Goal: Task Accomplishment & Management: Use online tool/utility

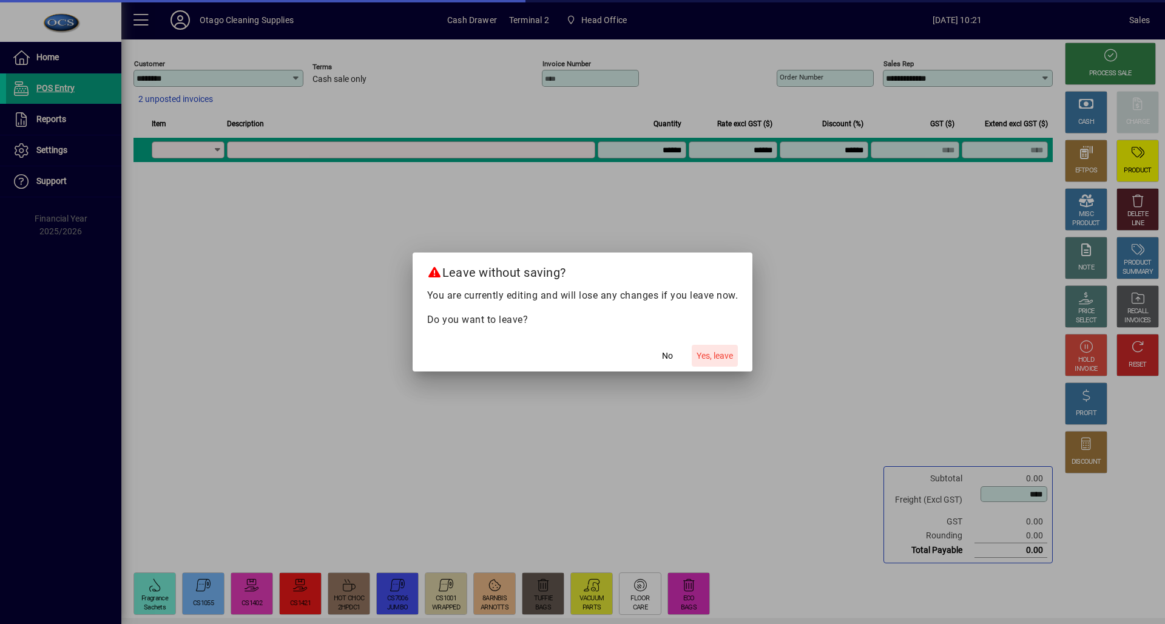
click at [713, 357] on span "Yes, leave" at bounding box center [714, 355] width 36 height 13
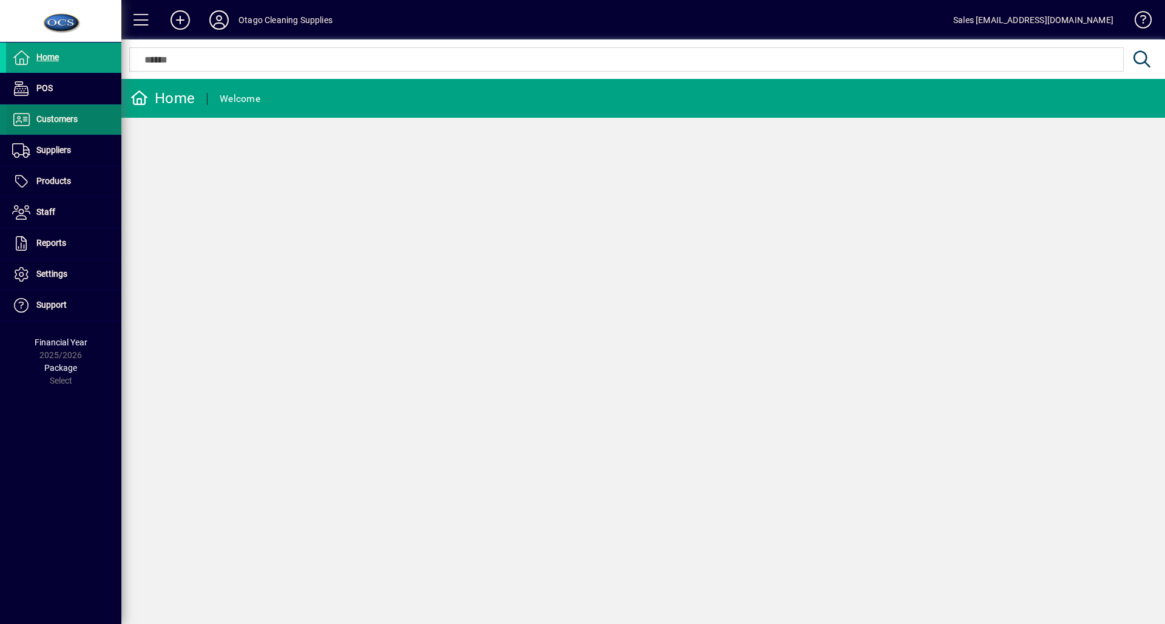
click at [52, 126] on span "Customers" at bounding box center [42, 119] width 72 height 15
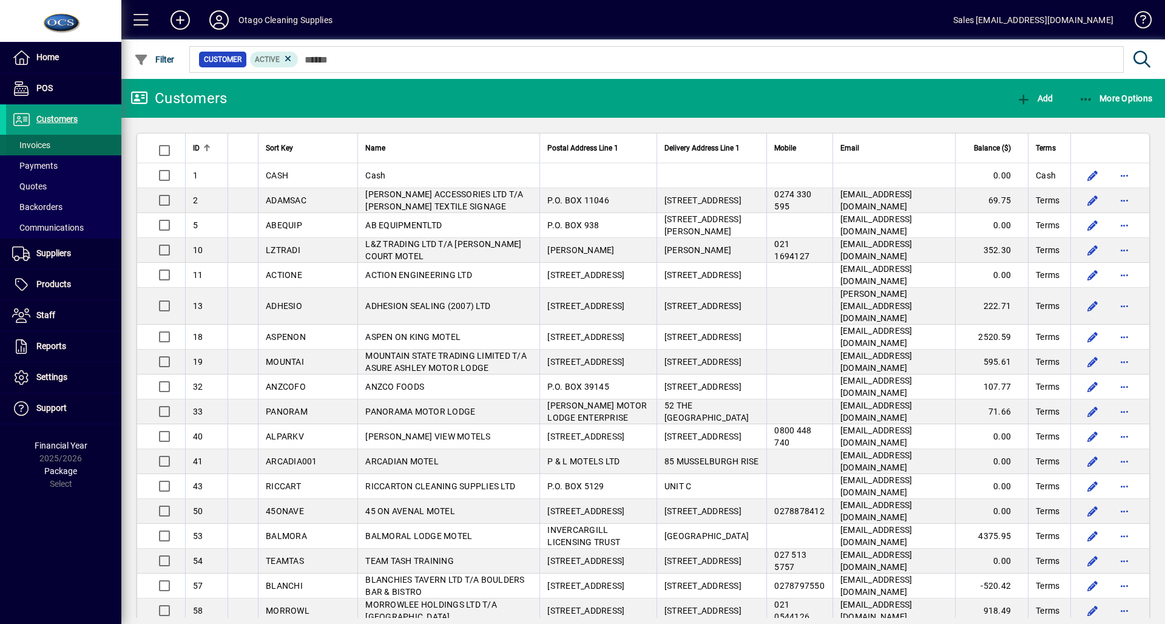
click at [49, 140] on span "Invoices" at bounding box center [31, 145] width 38 height 10
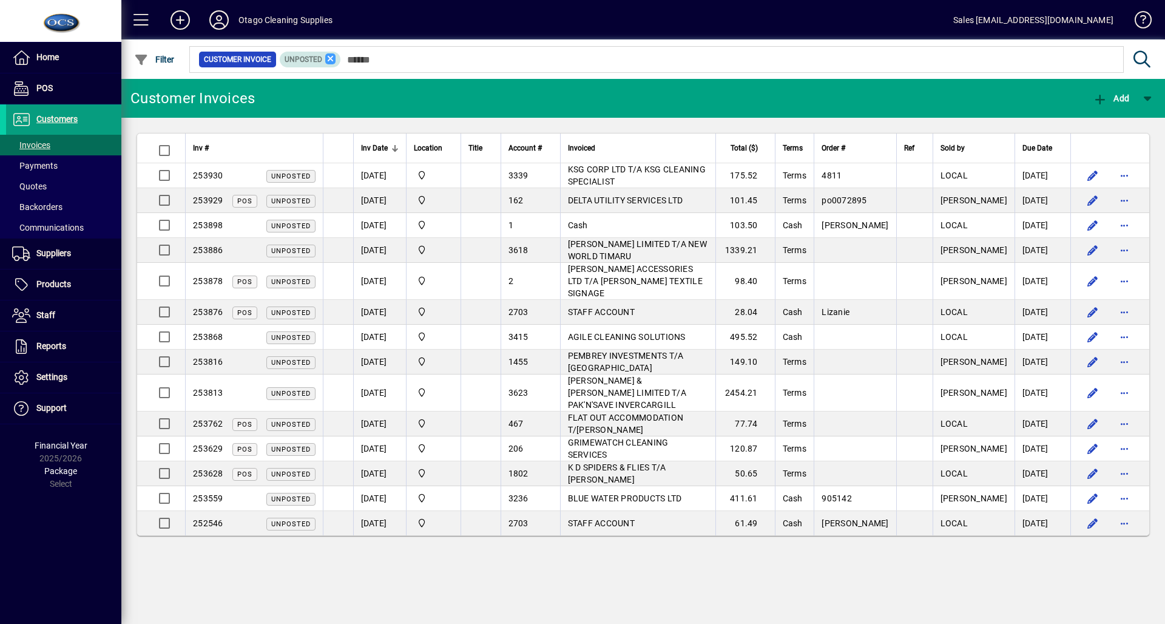
click at [328, 55] on icon at bounding box center [330, 58] width 11 height 11
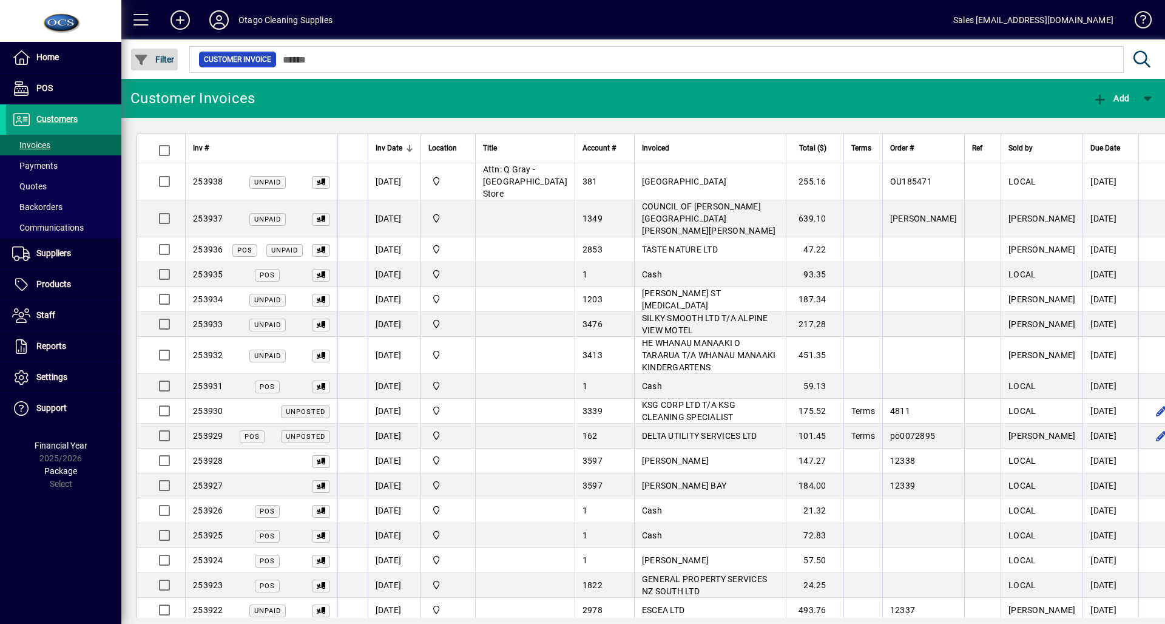
click at [164, 52] on span "button" at bounding box center [154, 59] width 47 height 29
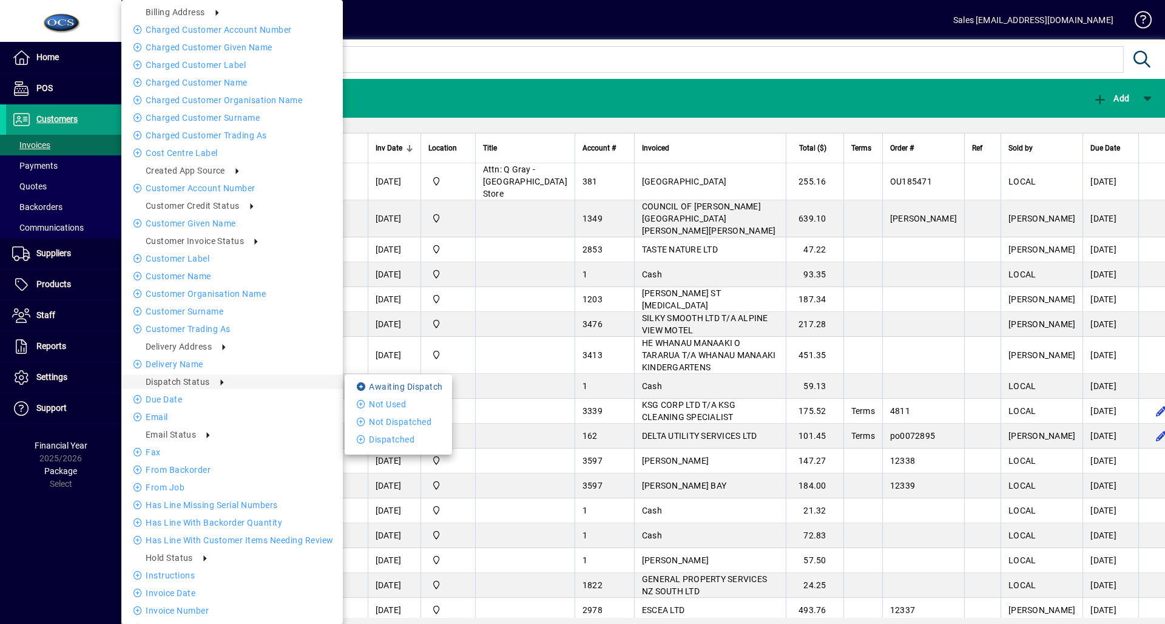
click at [402, 391] on li "Awaiting Dispatch" at bounding box center [398, 386] width 107 height 15
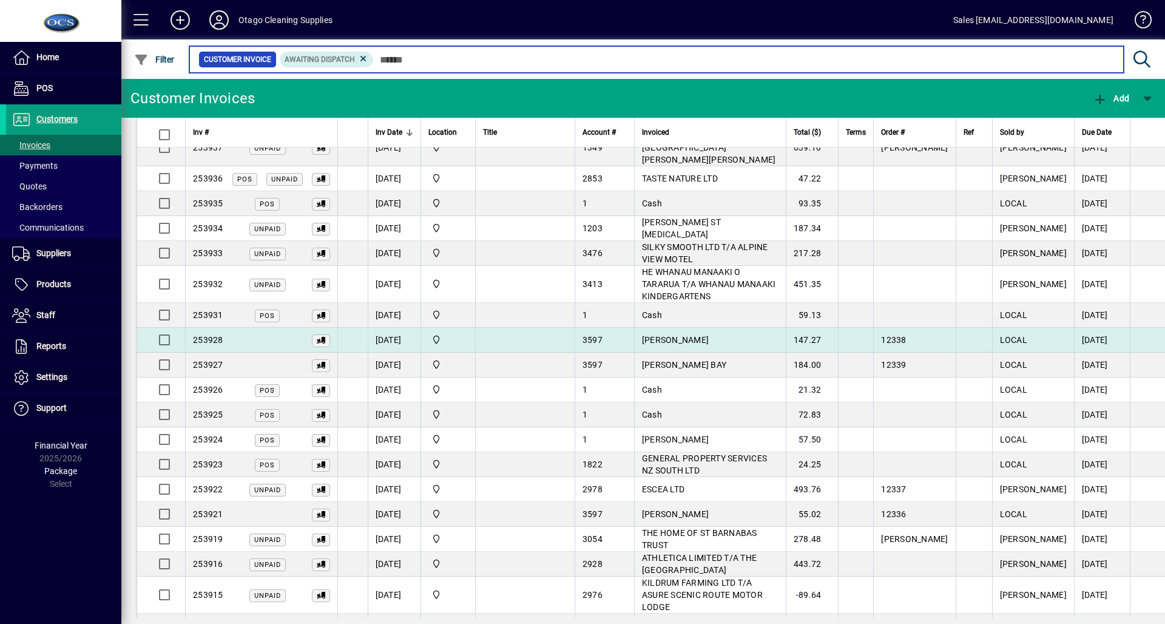
scroll to position [121, 0]
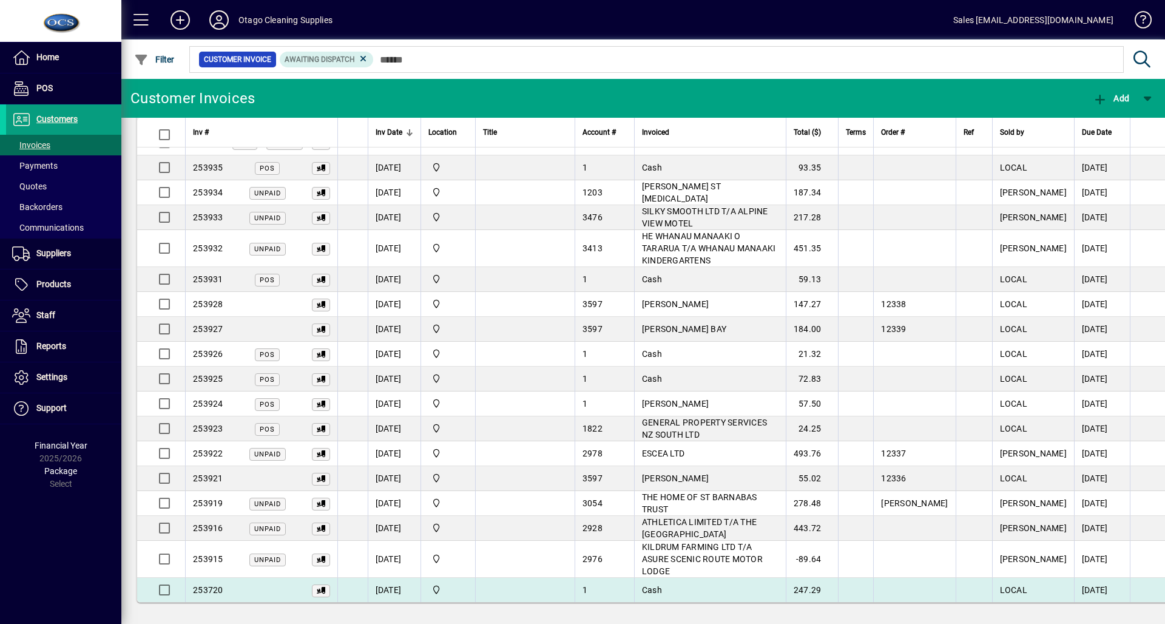
click at [843, 583] on td at bounding box center [855, 589] width 35 height 24
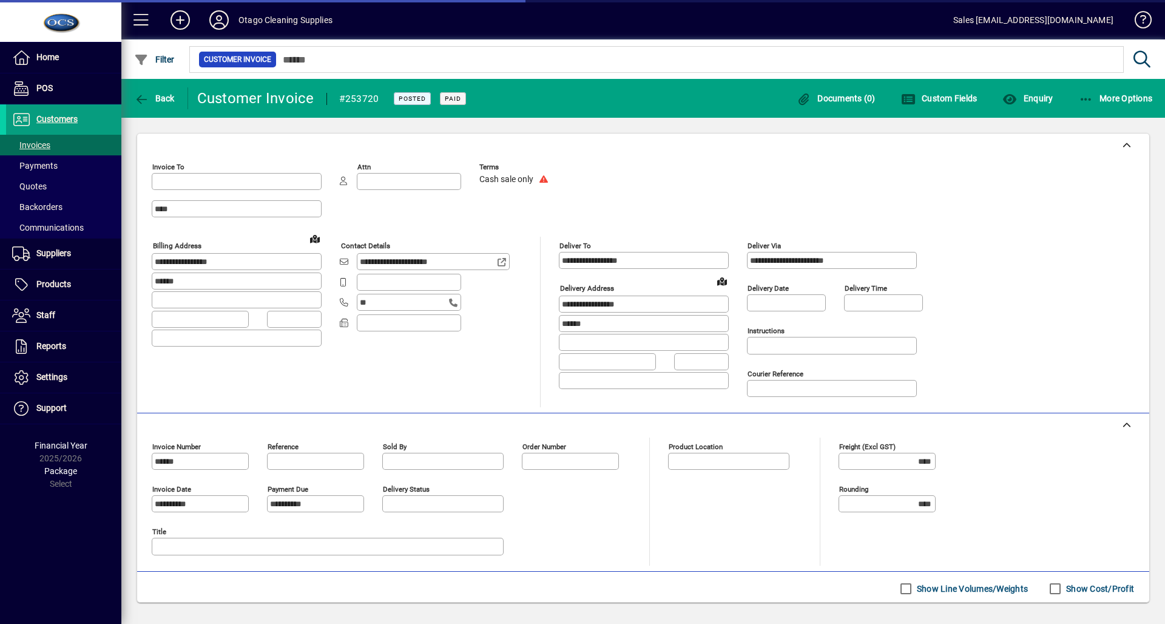
type input "**********"
type input "********"
type input "**********"
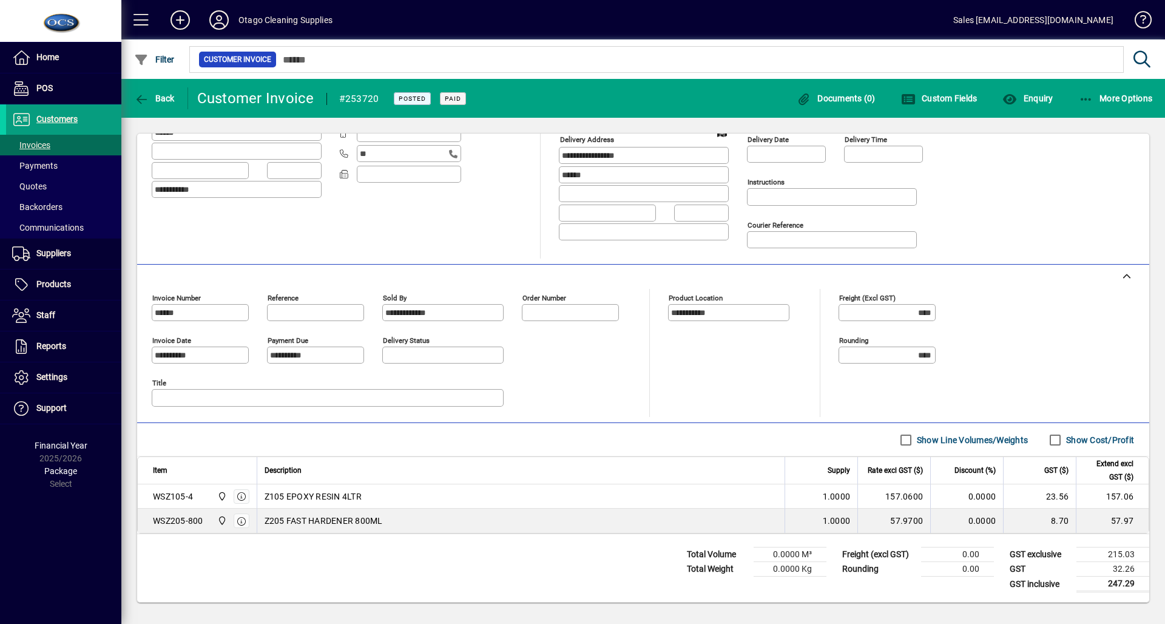
click at [181, 92] on div "Back" at bounding box center [154, 98] width 67 height 22
click at [157, 95] on span "Back" at bounding box center [154, 98] width 41 height 10
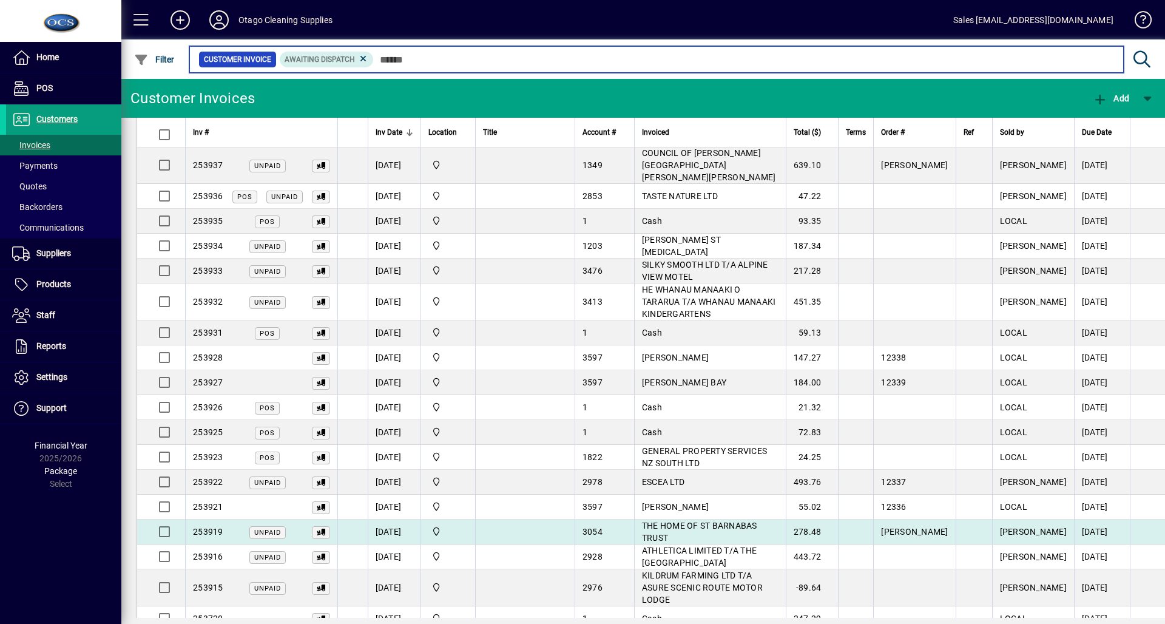
scroll to position [96, 0]
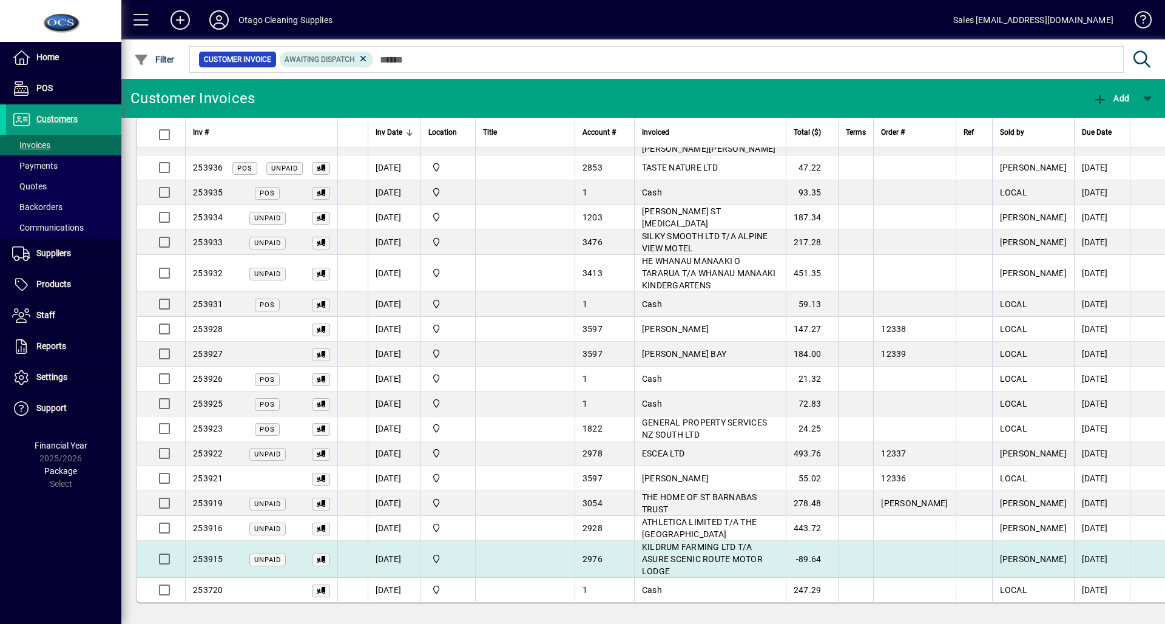
click at [1164, 567] on span "button" at bounding box center [1183, 558] width 29 height 29
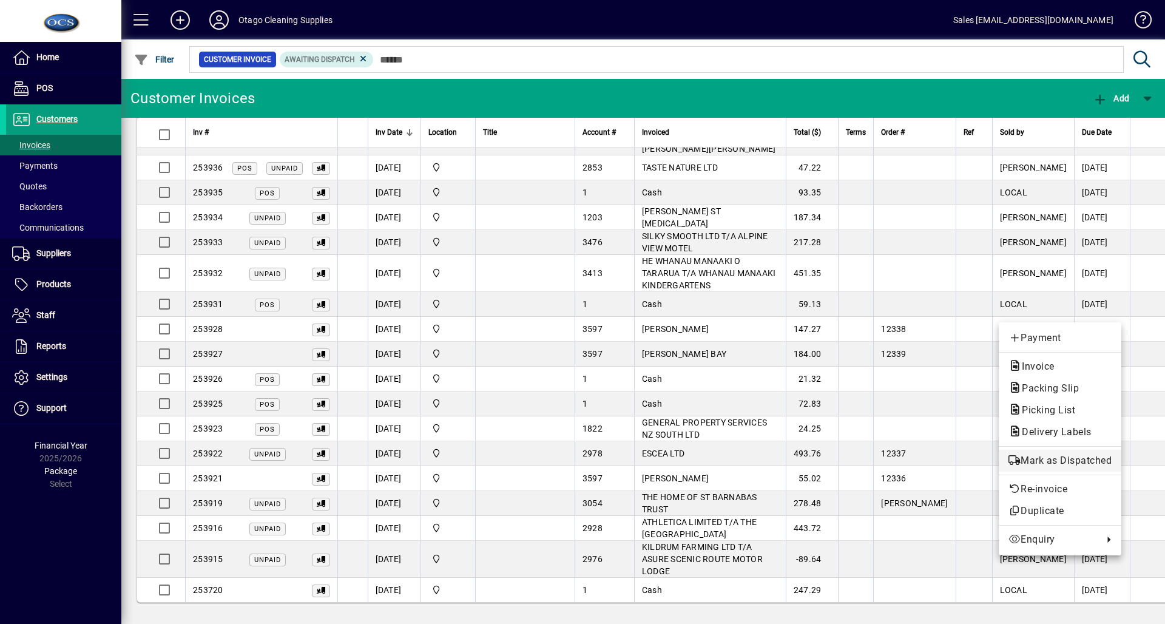
click at [1082, 470] on button "Mark as Dispatched" at bounding box center [1059, 460] width 123 height 22
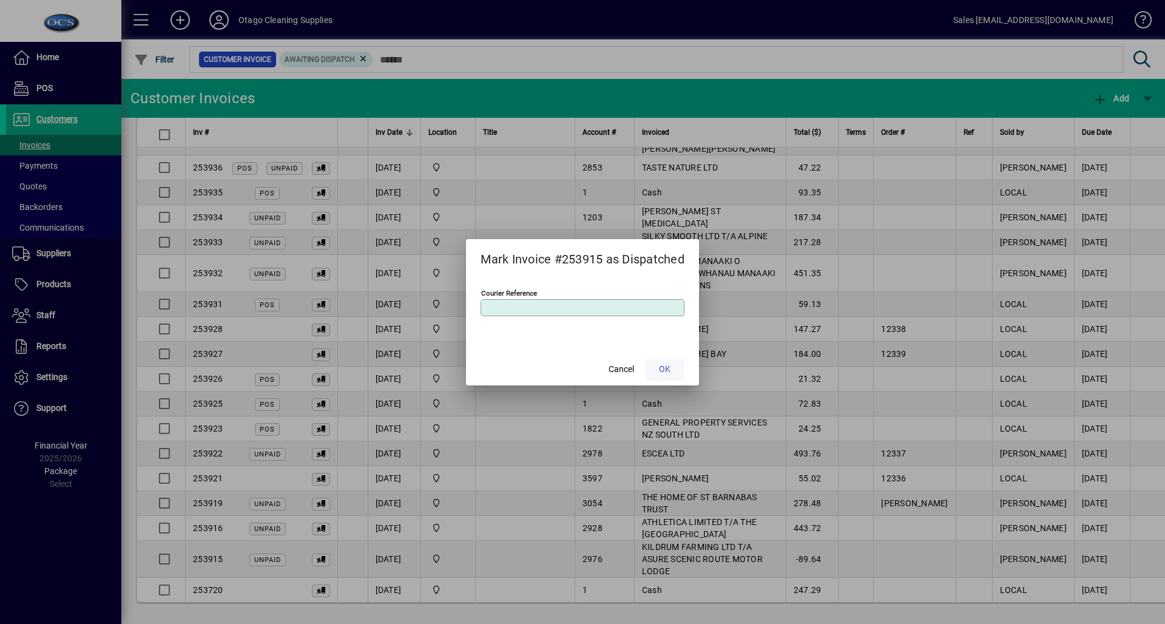
click at [682, 373] on span at bounding box center [664, 369] width 39 height 29
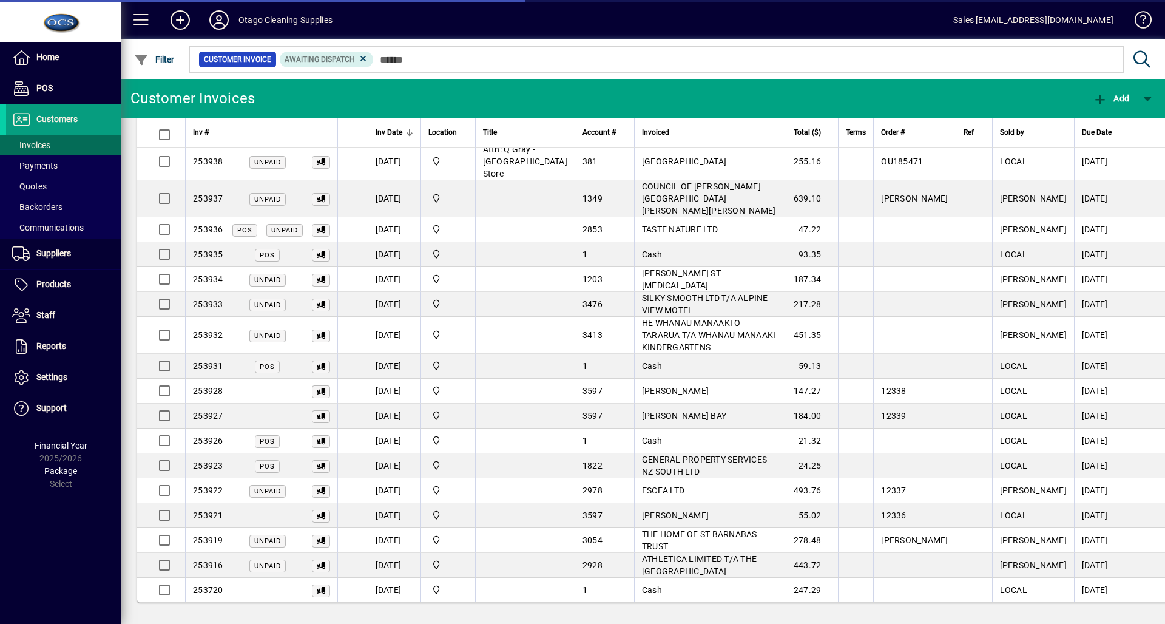
scroll to position [45, 0]
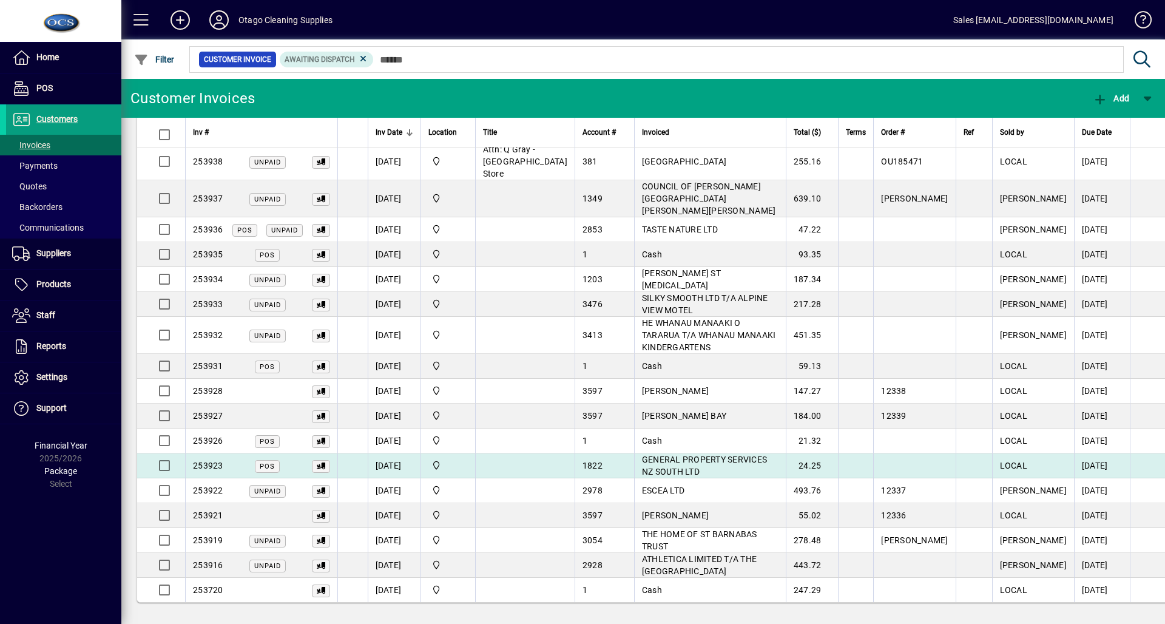
click at [1164, 466] on span "button" at bounding box center [1183, 465] width 29 height 29
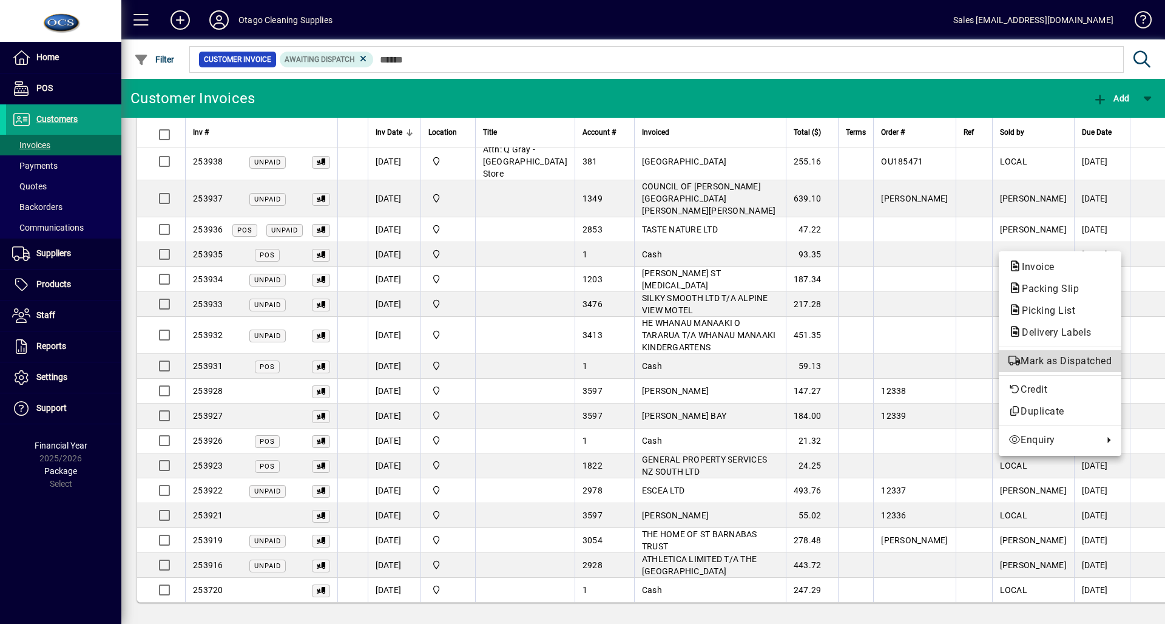
click at [1070, 364] on span "Mark as Dispatched" at bounding box center [1059, 361] width 103 height 15
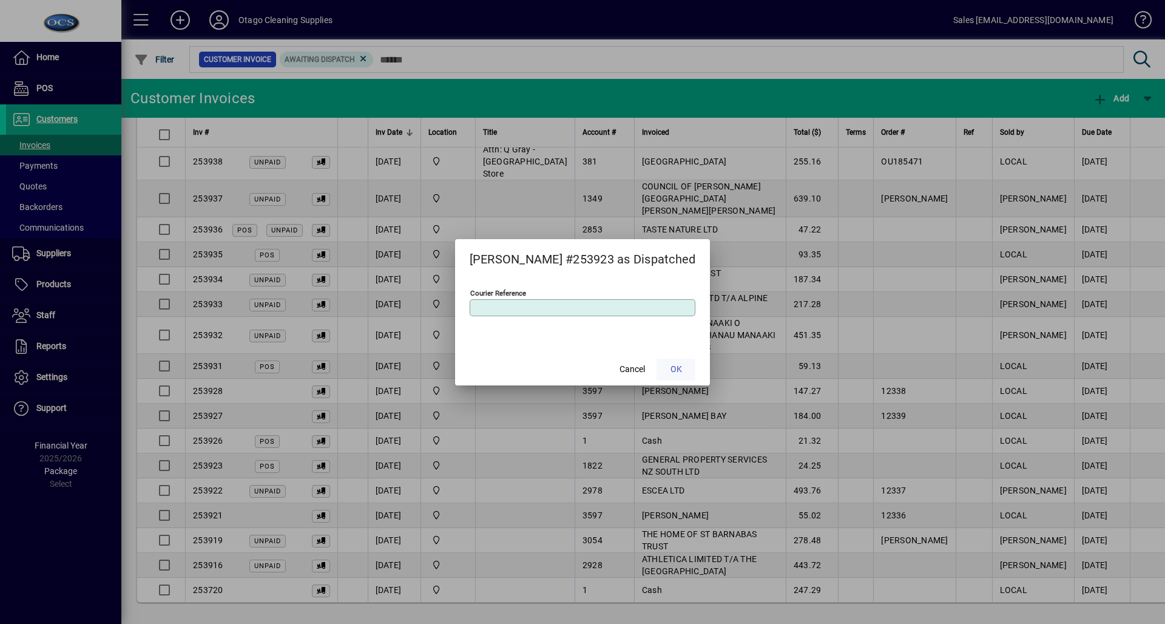
click at [670, 365] on span "OK" at bounding box center [676, 369] width 12 height 13
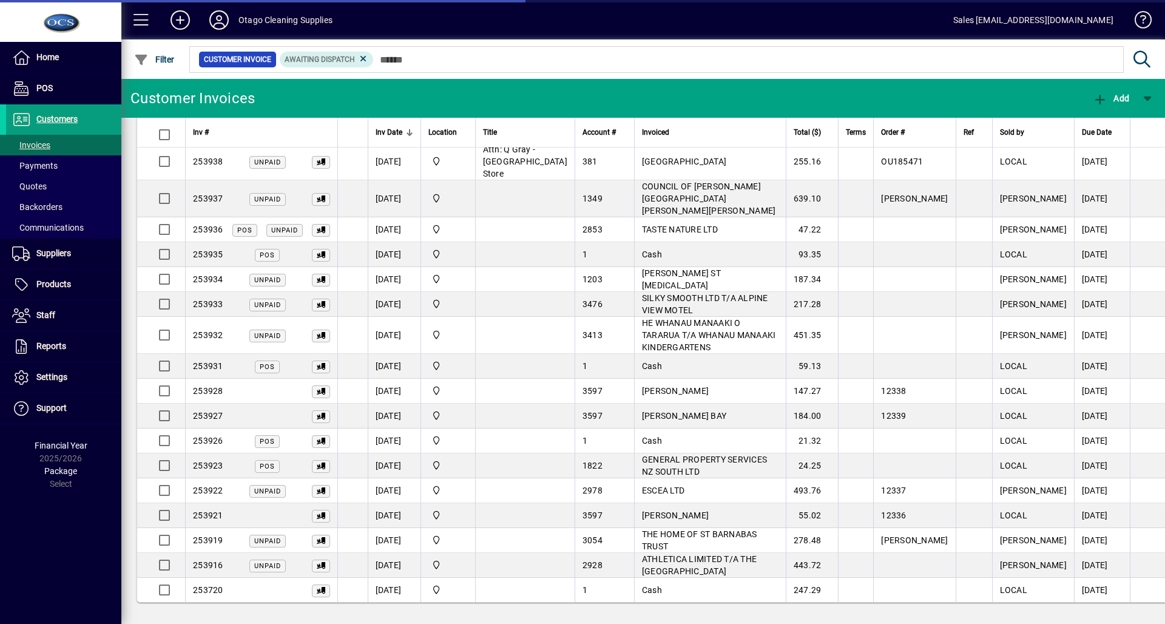
scroll to position [0, 0]
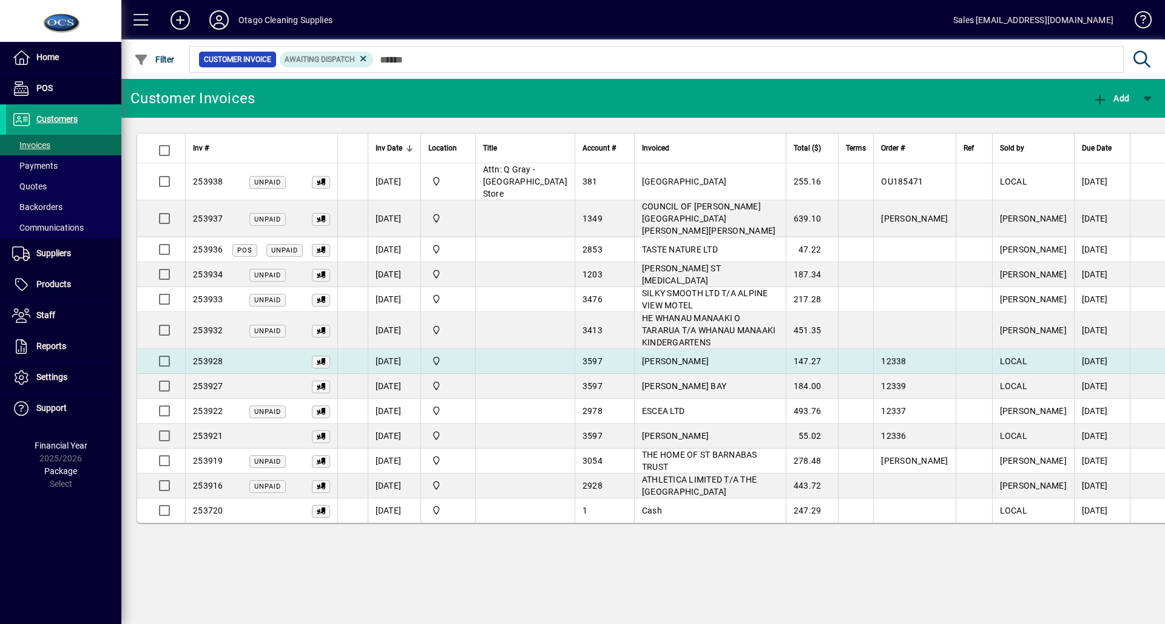
click at [1164, 371] on span "button" at bounding box center [1183, 360] width 29 height 29
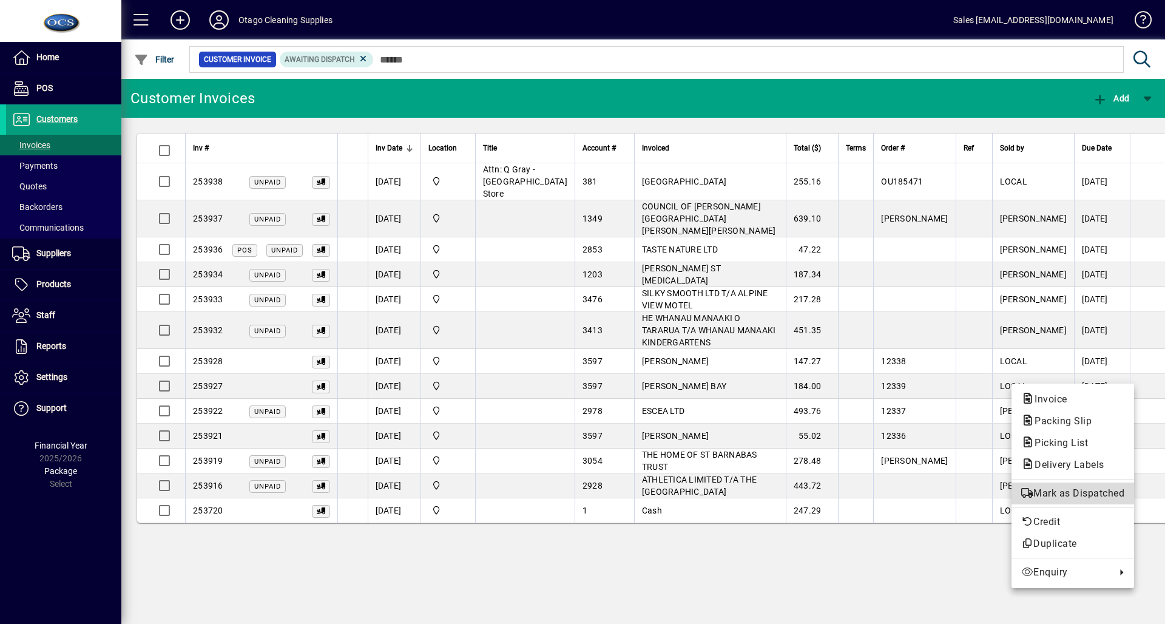
click at [1074, 492] on span "Mark as Dispatched" at bounding box center [1072, 493] width 103 height 15
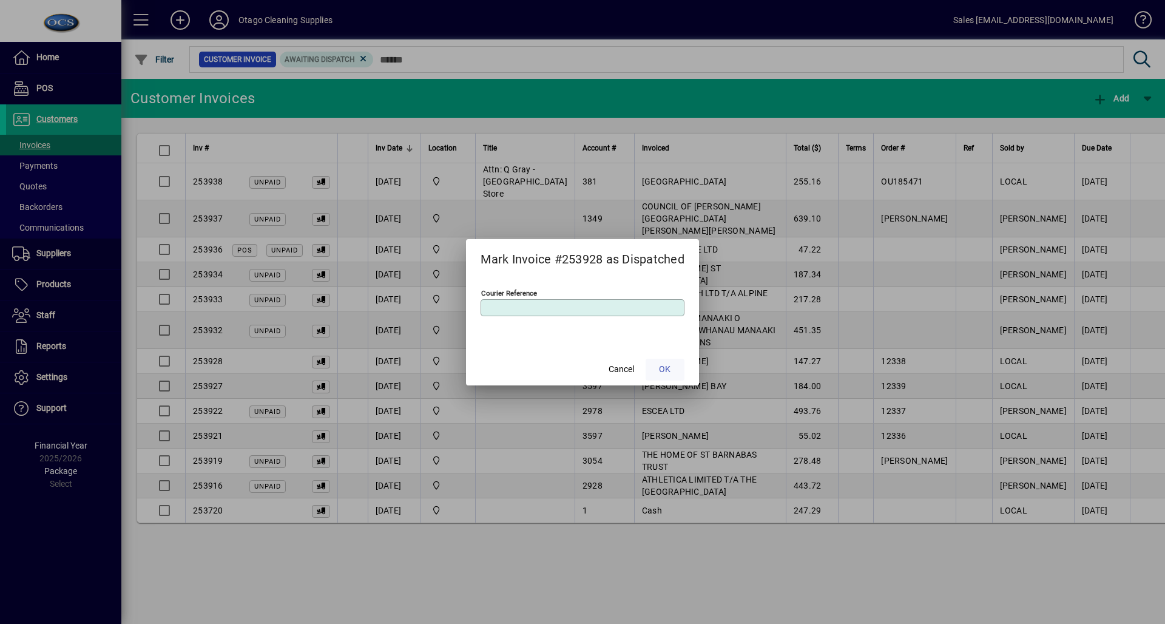
click at [652, 362] on span at bounding box center [664, 369] width 39 height 29
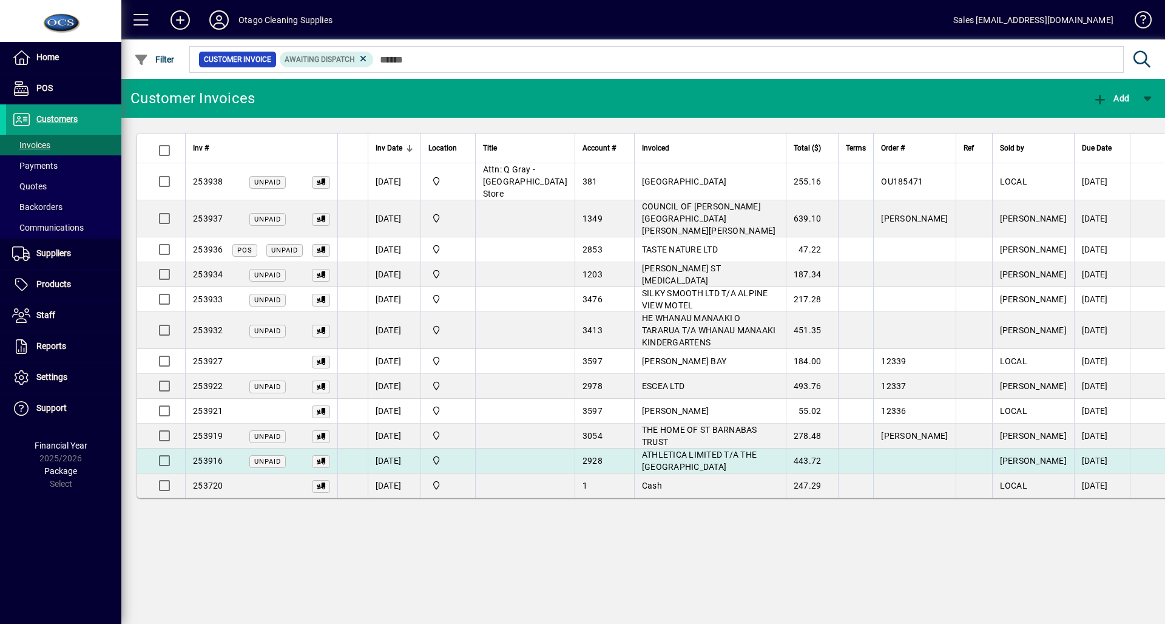
click at [1129, 471] on td at bounding box center [1168, 460] width 79 height 25
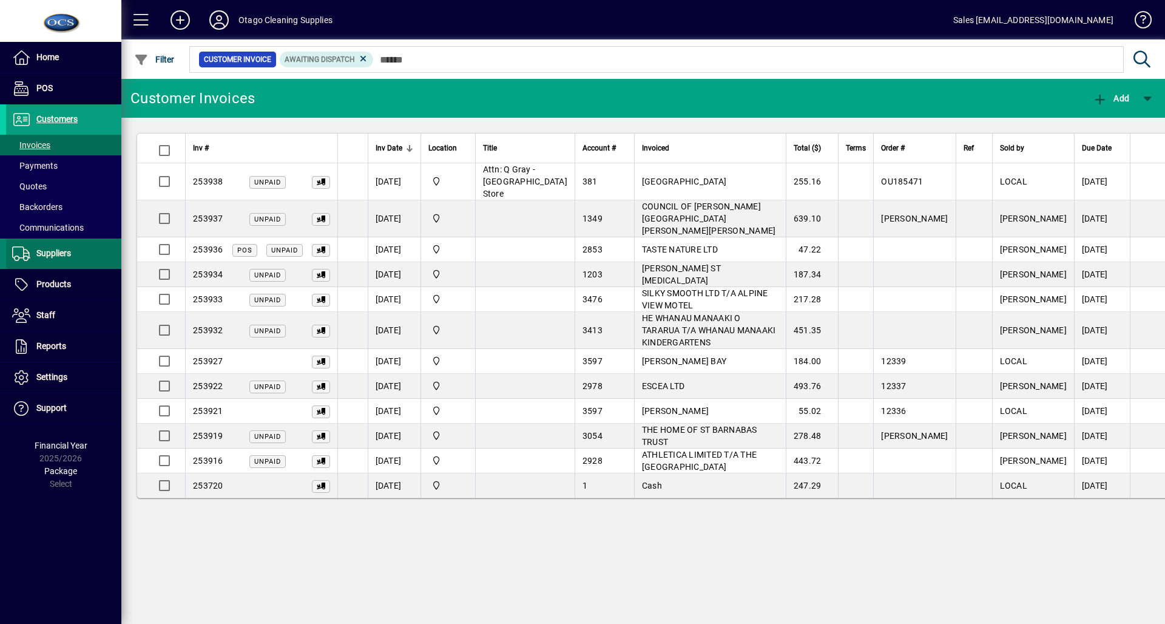
click at [66, 262] on span at bounding box center [63, 253] width 115 height 29
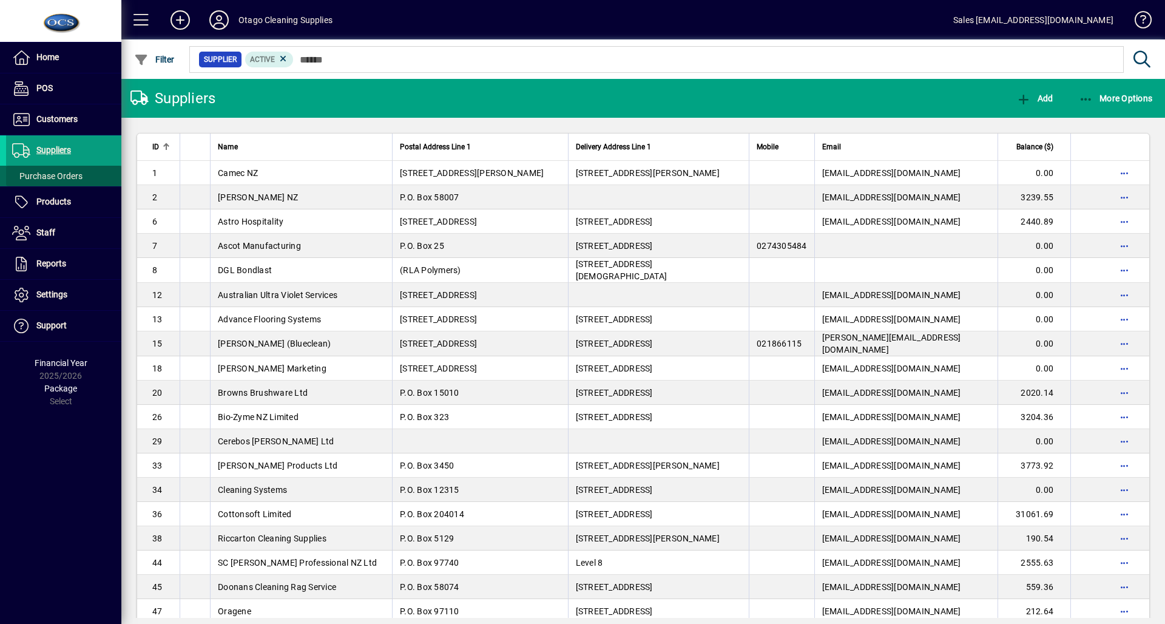
click at [80, 166] on span at bounding box center [63, 175] width 115 height 29
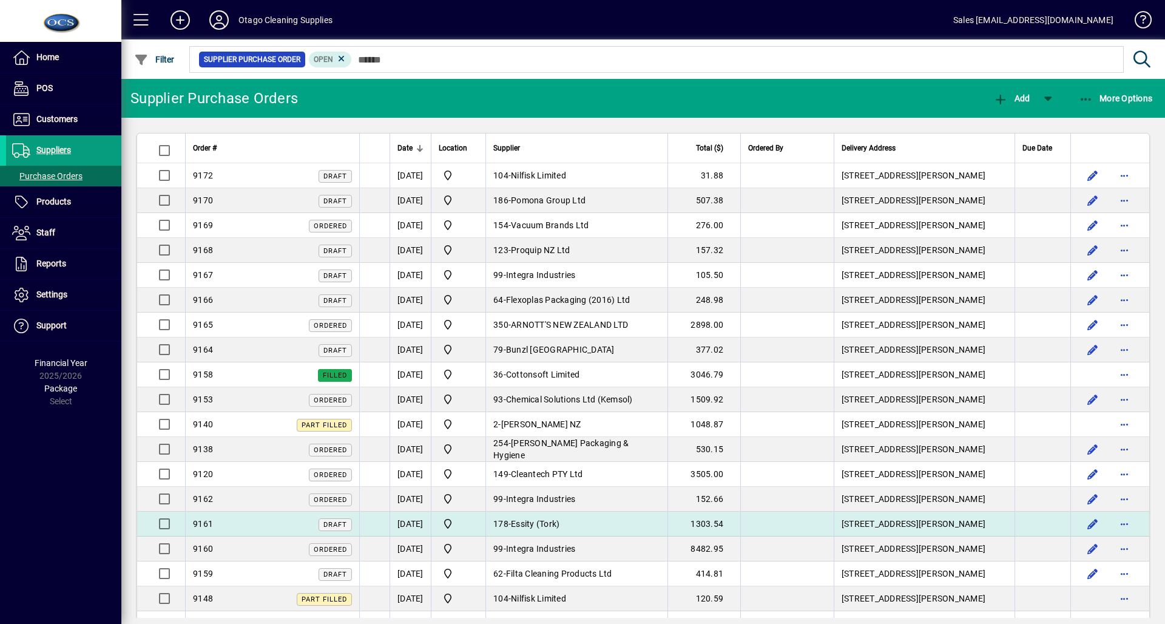
click at [559, 522] on span "Essity (Tork)" at bounding box center [535, 524] width 49 height 10
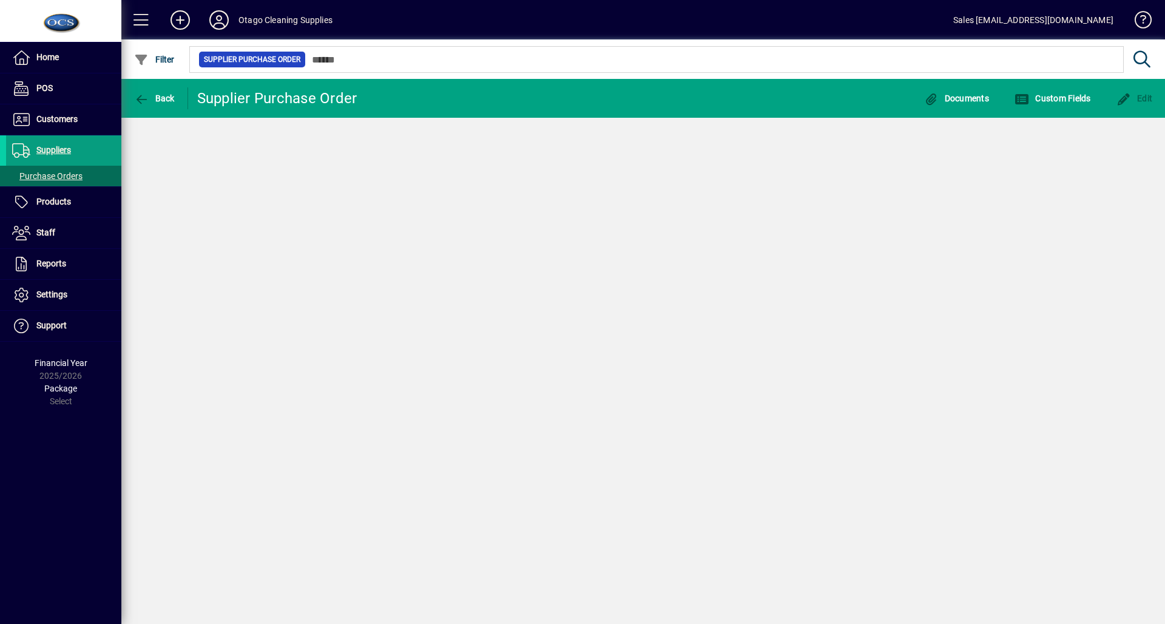
click at [586, 522] on div "Back Supplier Purchase Order Documents Custom Fields Edit" at bounding box center [642, 351] width 1043 height 545
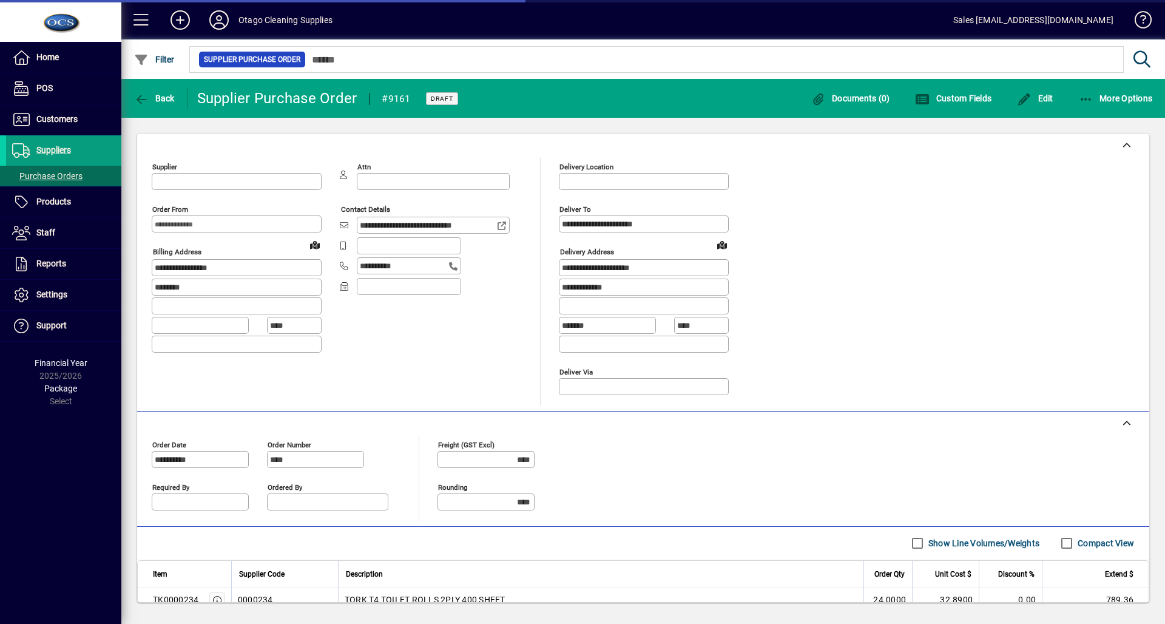
type input "**********"
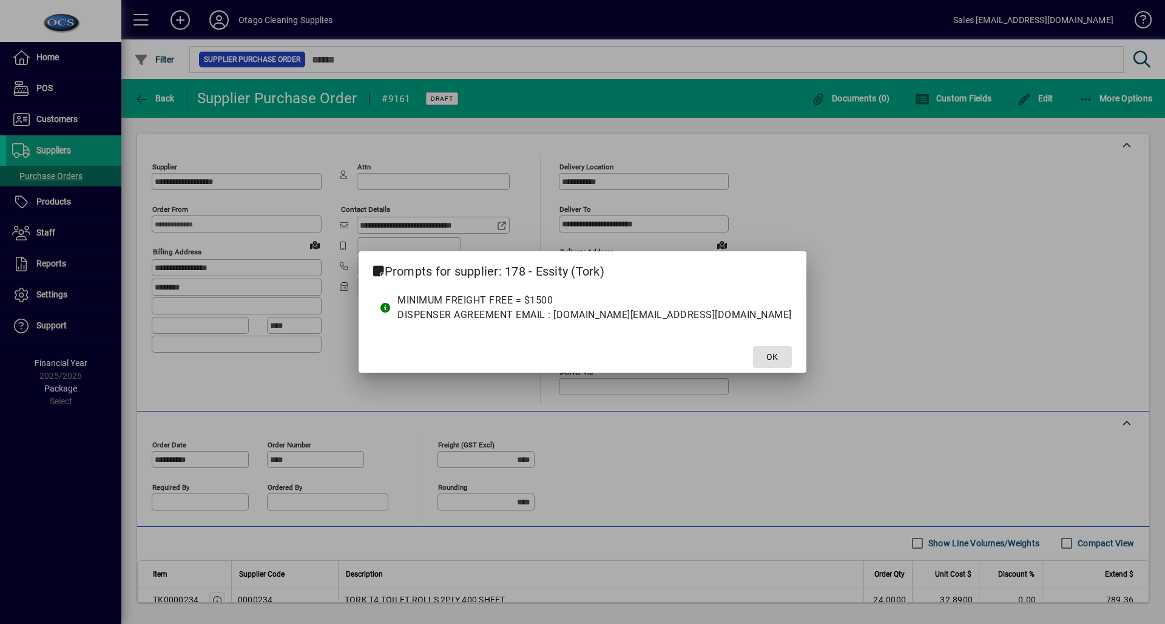
click at [766, 354] on span "OK" at bounding box center [772, 357] width 12 height 13
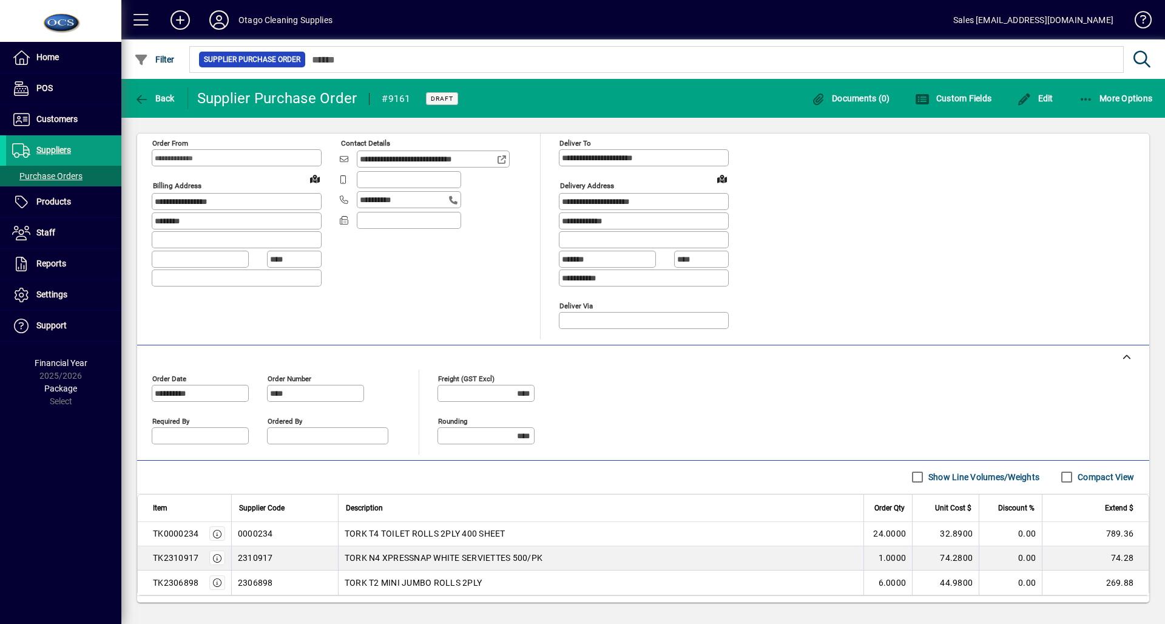
scroll to position [133, 0]
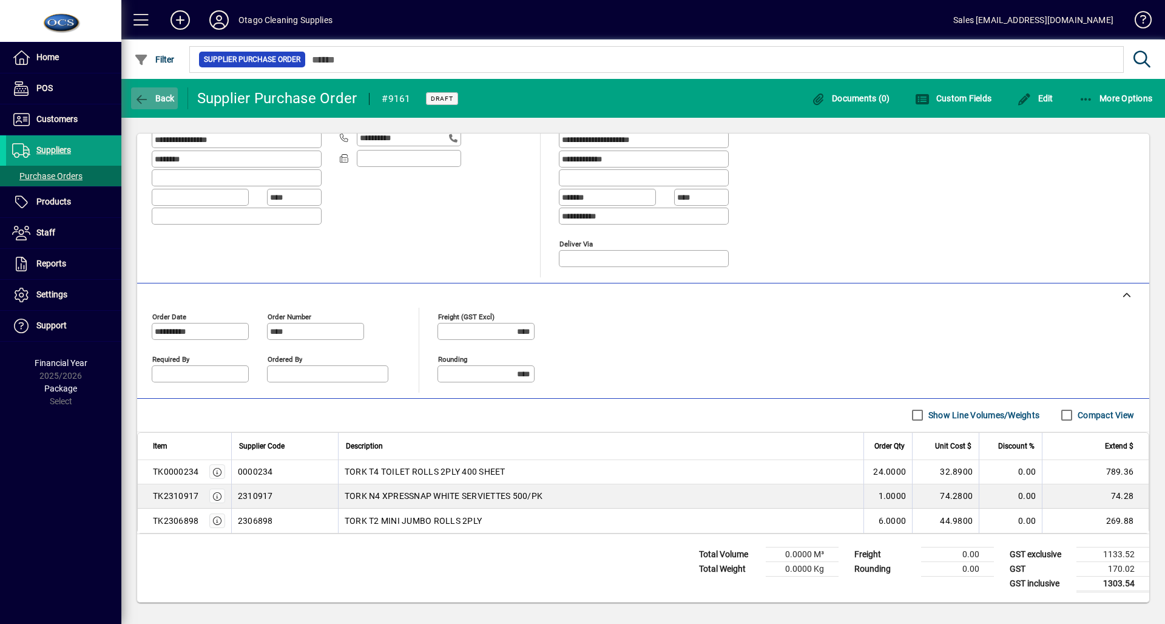
click at [157, 92] on span "button" at bounding box center [154, 98] width 47 height 29
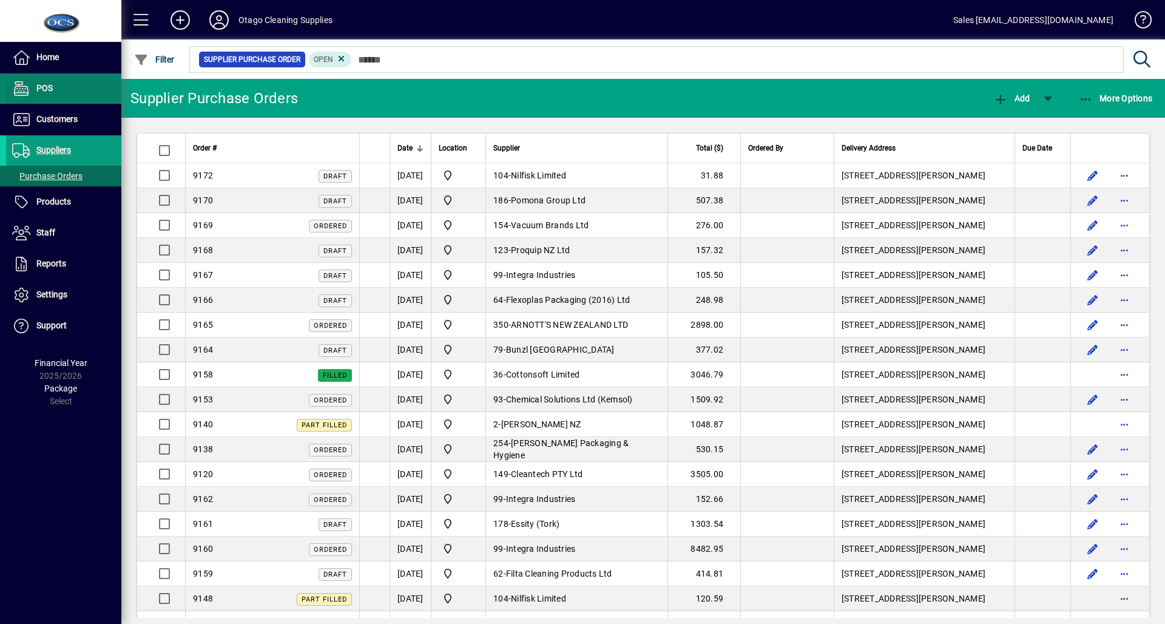
click at [84, 89] on span at bounding box center [63, 88] width 115 height 29
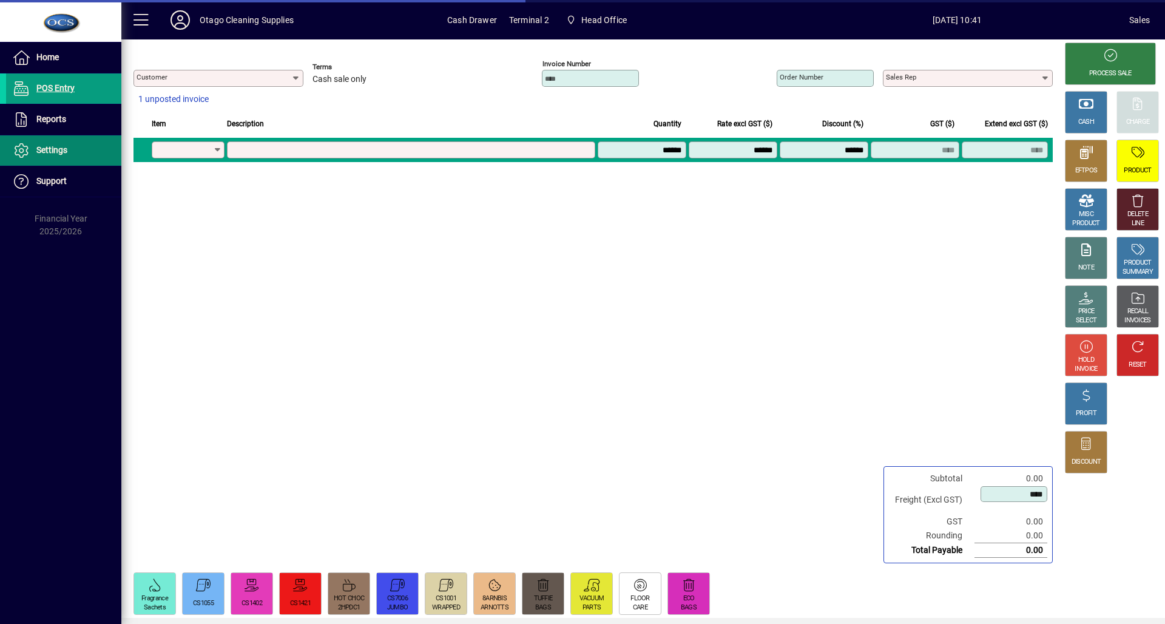
type input "********"
type input "**********"
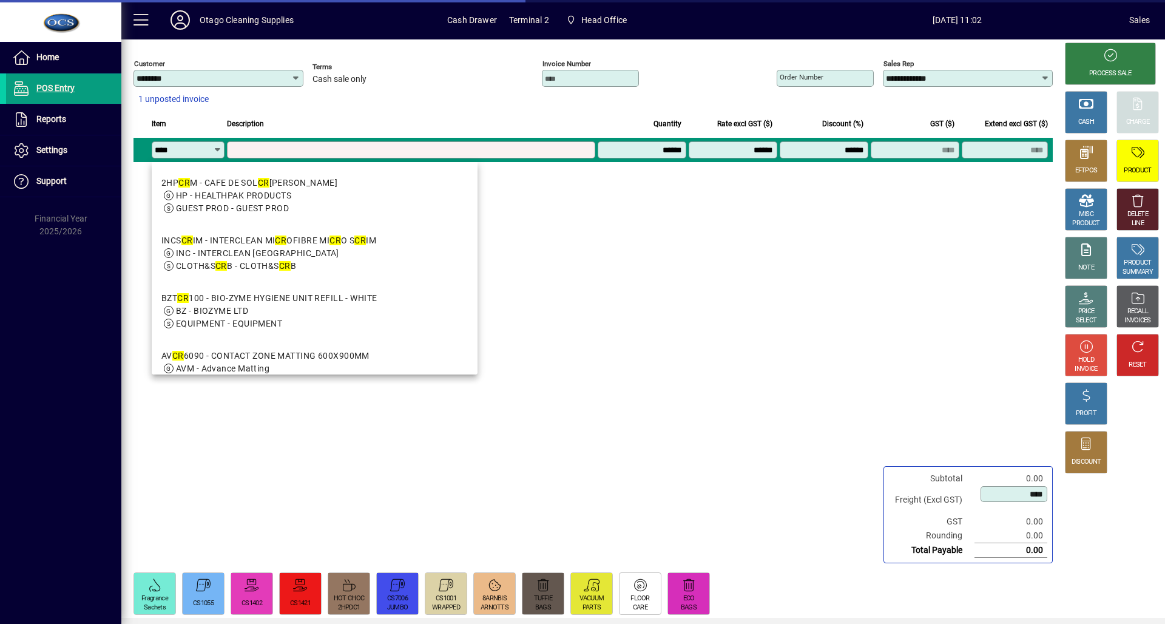
type input "*****"
